Goal: Task Accomplishment & Management: Complete application form

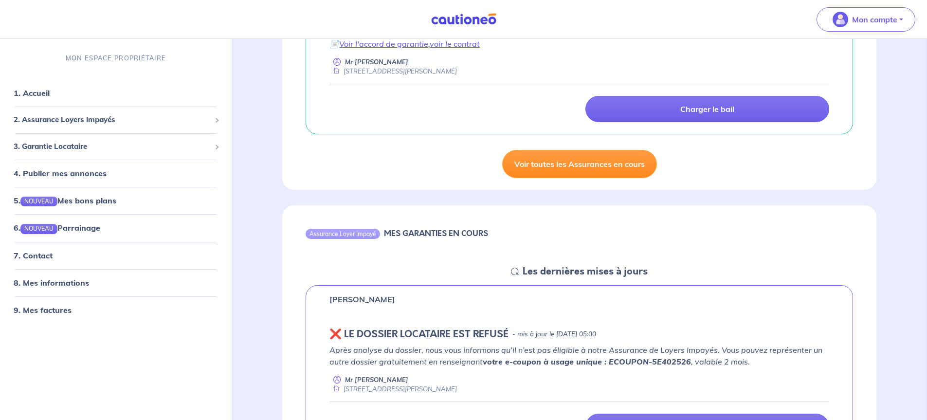
scroll to position [243, 0]
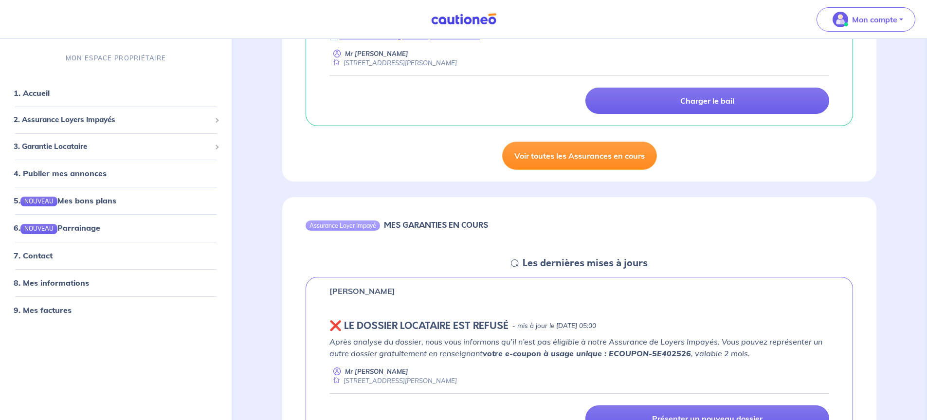
click at [611, 158] on link "Voir toutes les Assurances en cours" at bounding box center [579, 156] width 155 height 28
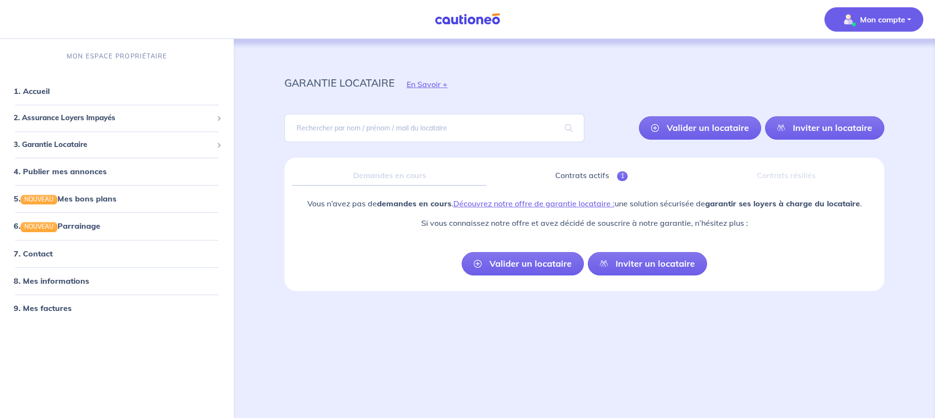
click at [888, 22] on p "Mon compte" at bounding box center [882, 20] width 45 height 12
click at [873, 59] on link "Mes informations" at bounding box center [864, 61] width 78 height 16
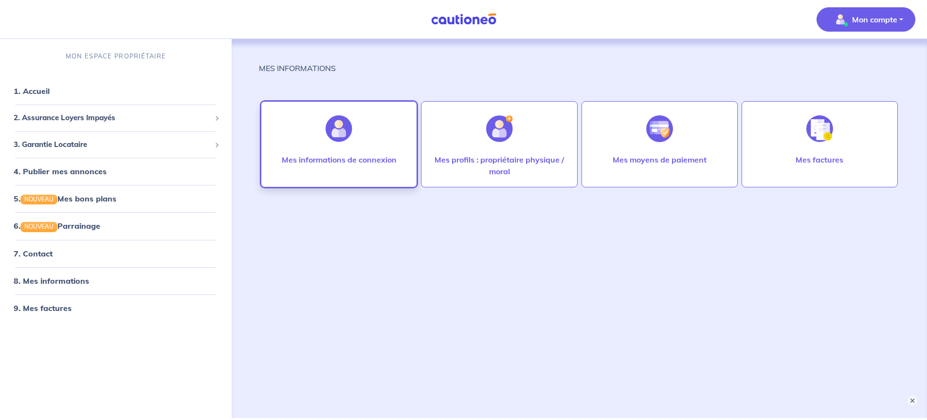
click at [336, 161] on p "Mes informations de connexion" at bounding box center [339, 160] width 115 height 12
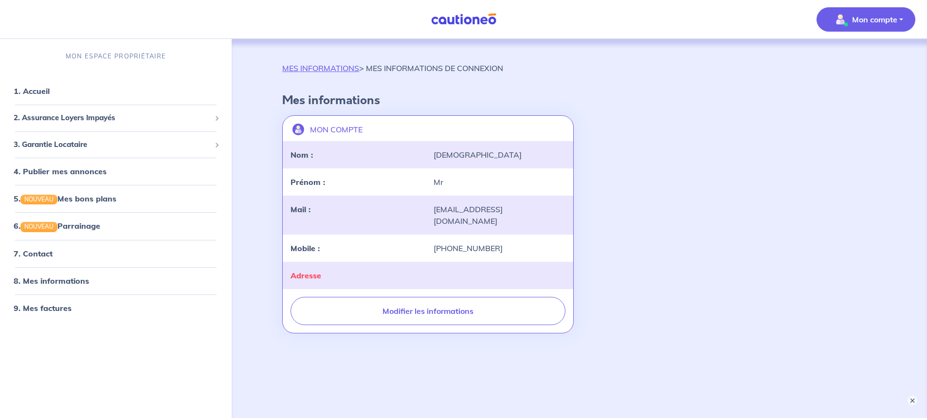
click at [824, 182] on div "MON COMPTE landlord-id BAh7CEkiCGdpZAY6BkVUSSJWZ2lkOi8vY2F1dGlvbmVvLWNvcmUvVXNl…" at bounding box center [579, 224] width 606 height 226
click at [76, 119] on span "2. Assurance Loyers Impayés" at bounding box center [112, 118] width 197 height 11
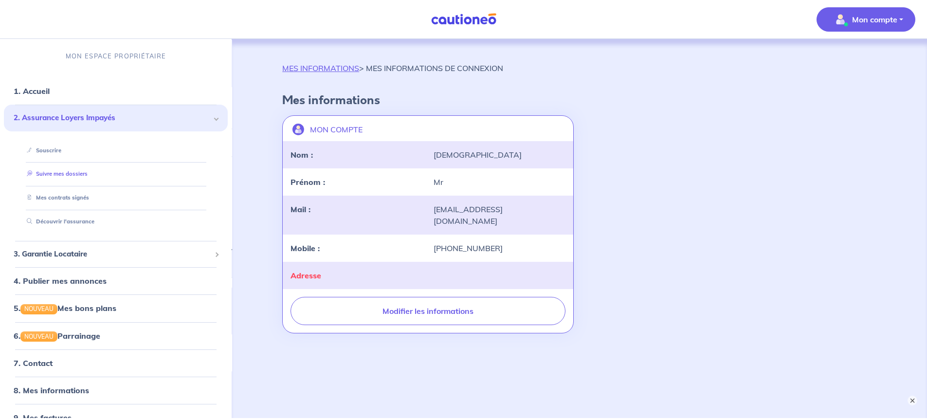
click at [82, 176] on link "Suivre mes dossiers" at bounding box center [55, 174] width 65 height 7
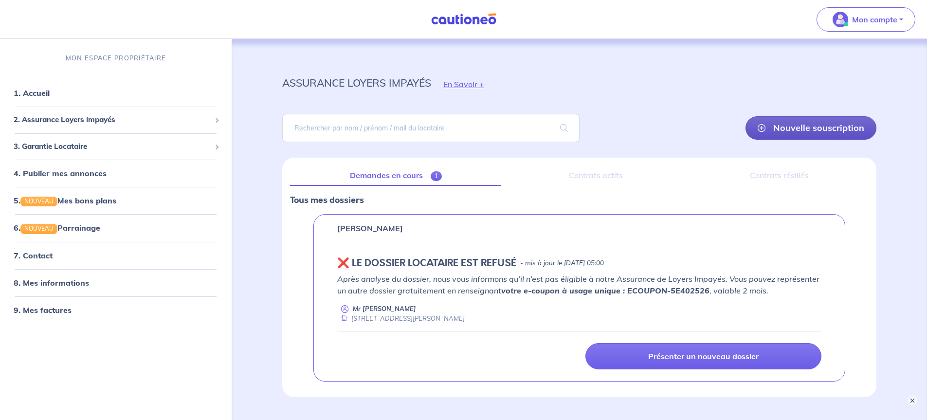
click at [809, 129] on link "Nouvelle souscription" at bounding box center [811, 127] width 131 height 23
